Goal: Task Accomplishment & Management: Use online tool/utility

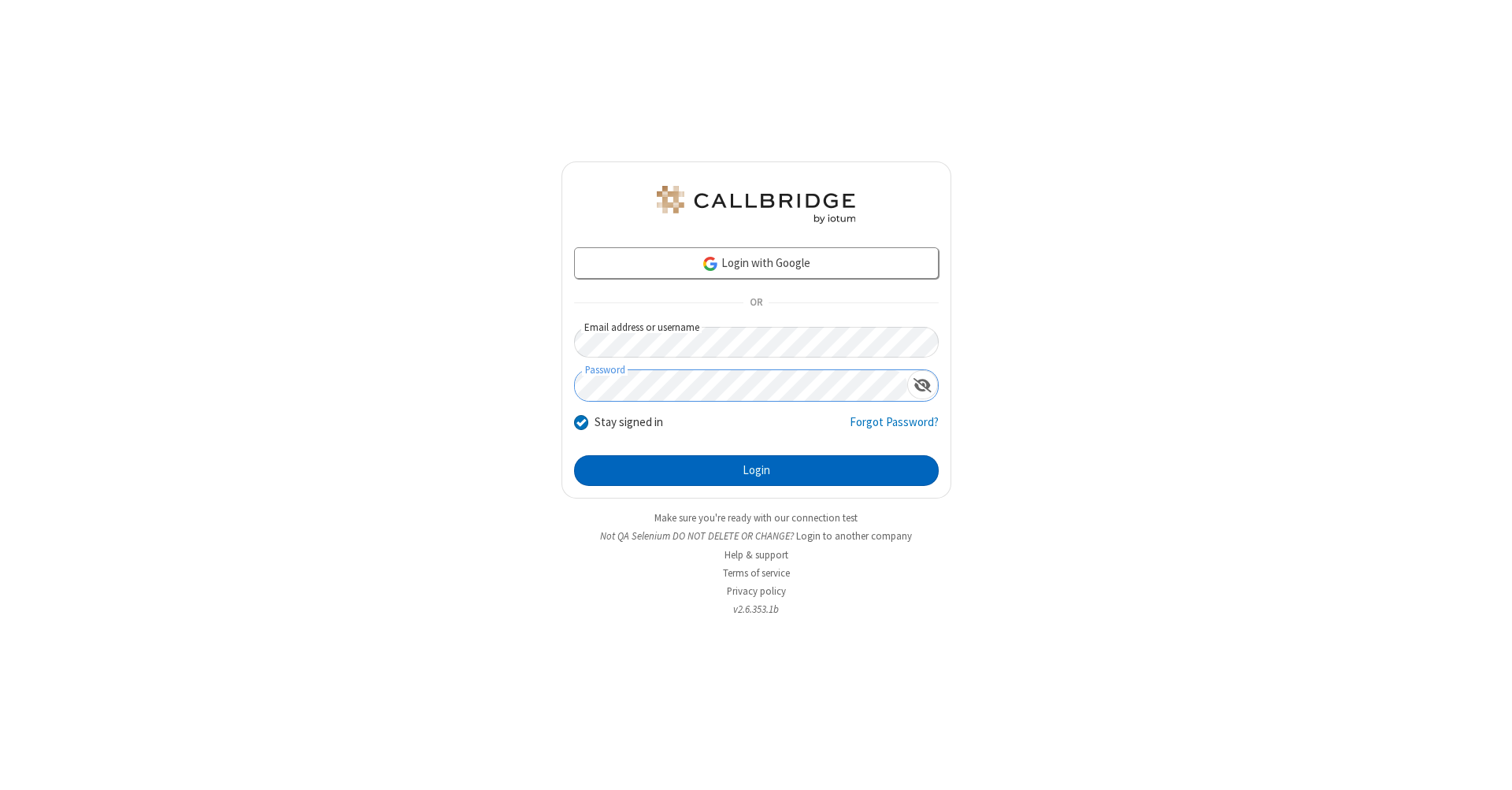
click at [756, 471] on button "Login" at bounding box center [757, 471] width 365 height 32
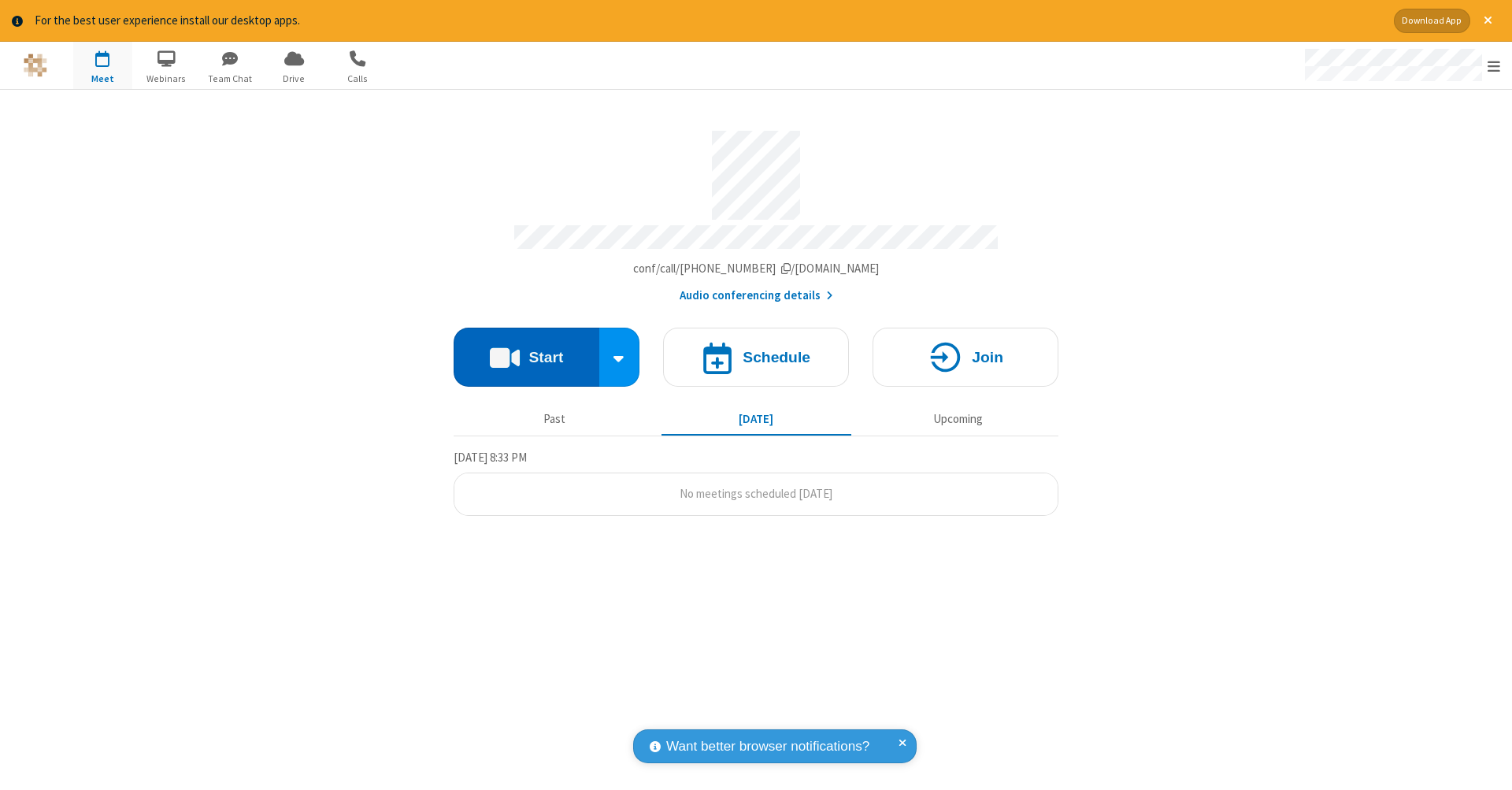
click at [526, 349] on button "Start" at bounding box center [526, 357] width 146 height 59
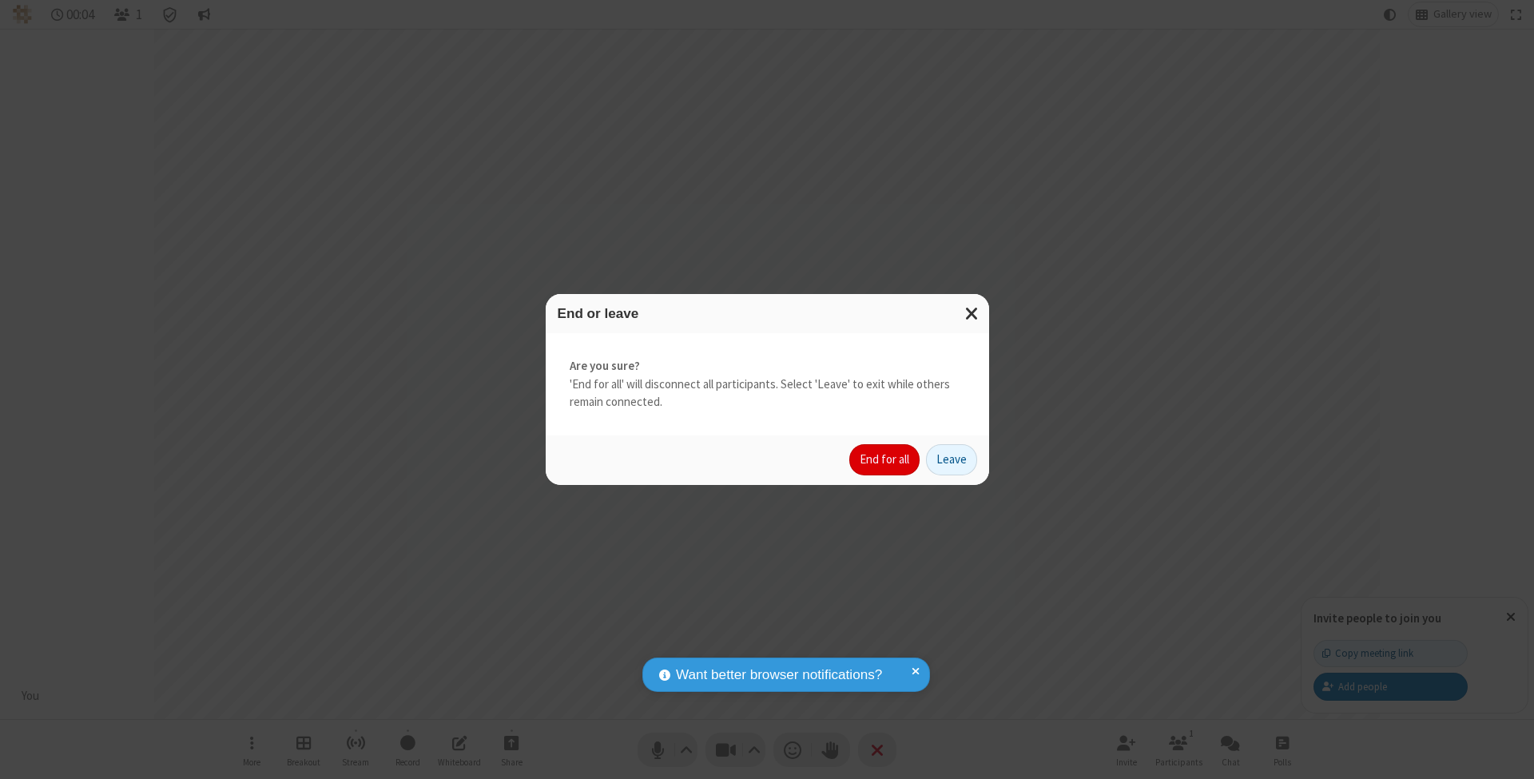
click at [885, 459] on button "End for all" at bounding box center [884, 460] width 70 height 32
